Goal: Find specific page/section: Find specific page/section

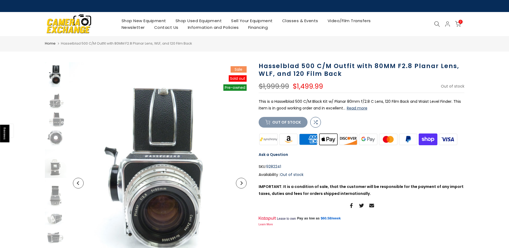
click at [436, 22] on icon at bounding box center [437, 24] width 6 height 6
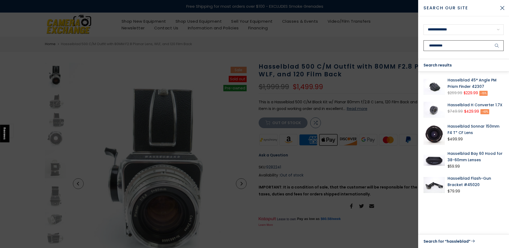
type input "**********"
click at [490, 40] on button "submit" at bounding box center [496, 45] width 13 height 11
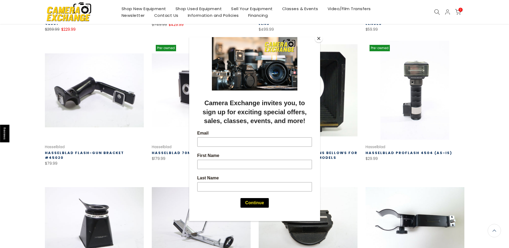
scroll to position [187, 0]
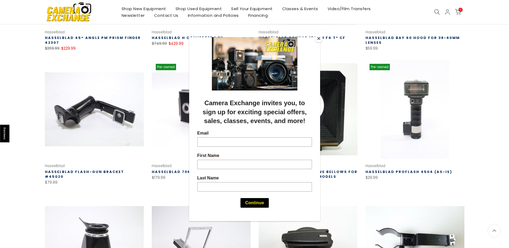
click at [317, 39] on button "Close" at bounding box center [319, 38] width 8 height 8
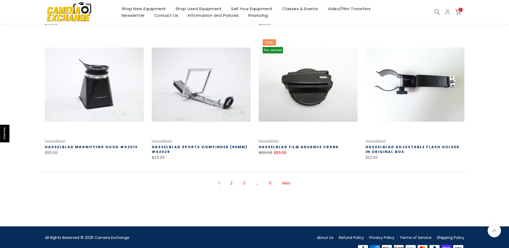
scroll to position [357, 0]
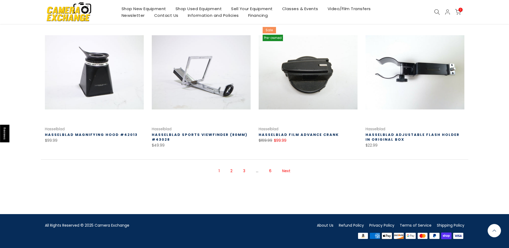
click at [232, 170] on link "2" at bounding box center [231, 170] width 7 height 9
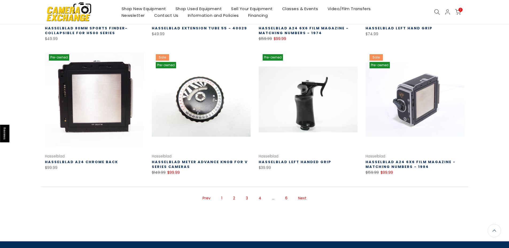
scroll to position [331, 0]
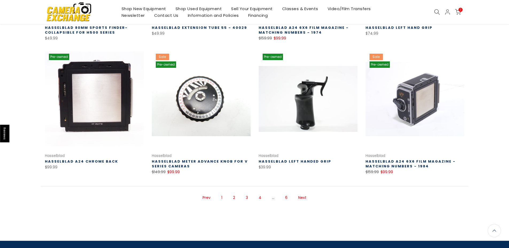
click at [247, 199] on link "3" at bounding box center [246, 197] width 7 height 9
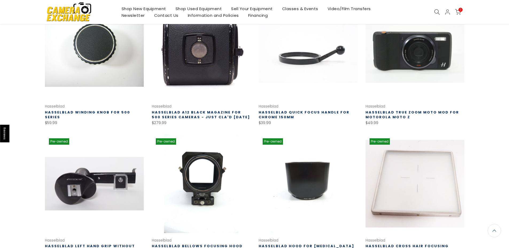
scroll to position [358, 0]
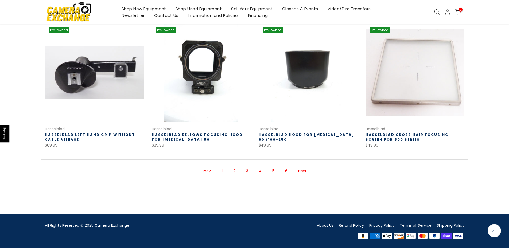
click at [261, 174] on link "4" at bounding box center [260, 170] width 8 height 9
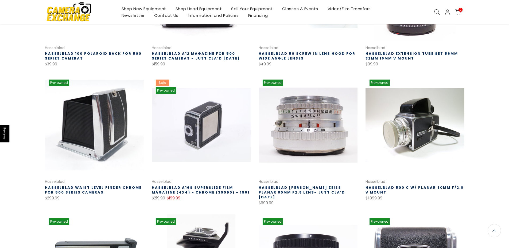
scroll to position [327, 0]
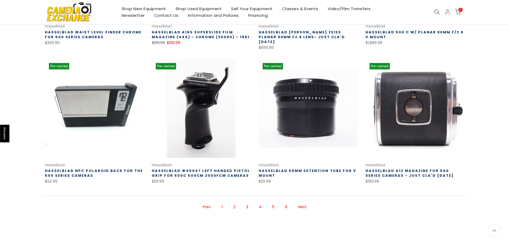
click at [302, 202] on link "Next" at bounding box center [302, 206] width 14 height 9
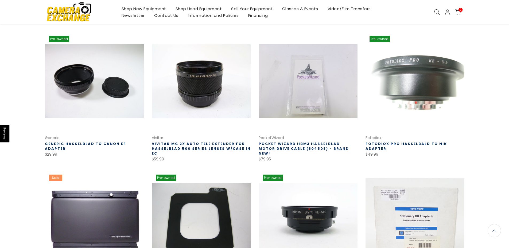
scroll to position [327, 0]
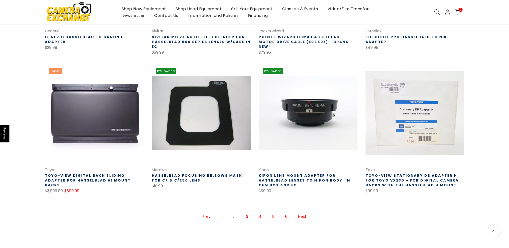
click at [301, 219] on link "Next" at bounding box center [302, 216] width 14 height 9
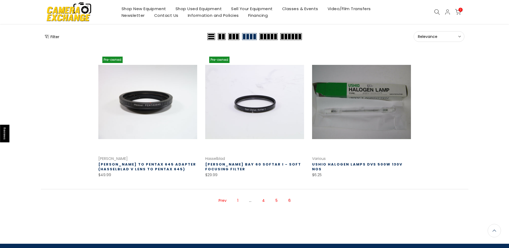
scroll to position [6, 0]
